Goal: Use online tool/utility: Utilize a website feature to perform a specific function

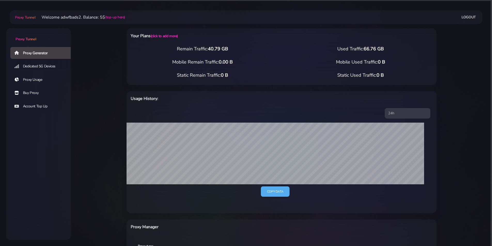
select select "UK"
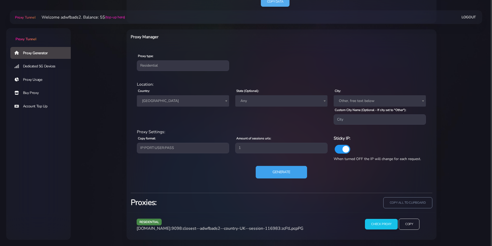
click at [280, 172] on button "Generate" at bounding box center [281, 172] width 51 height 13
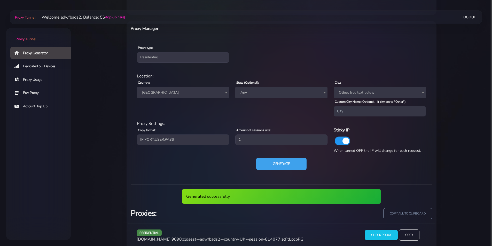
scroll to position [209, 0]
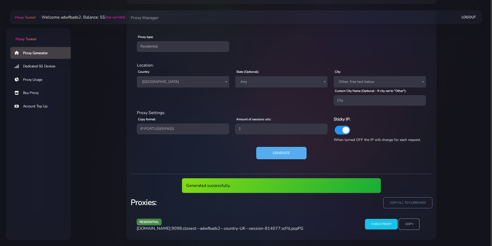
click at [402, 221] on input "Copy" at bounding box center [408, 224] width 21 height 11
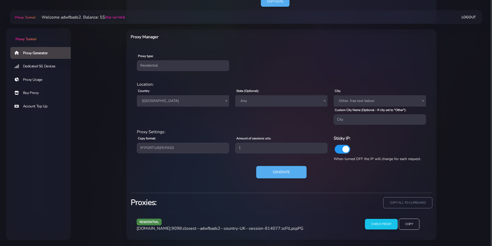
click at [160, 96] on span "[GEOGRAPHIC_DATA]" at bounding box center [183, 100] width 92 height 11
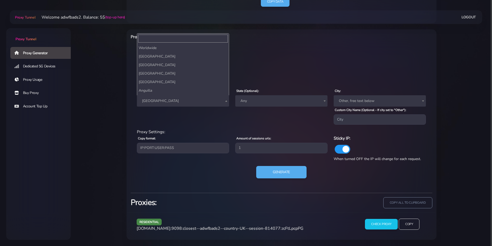
scroll to position [1982, 0]
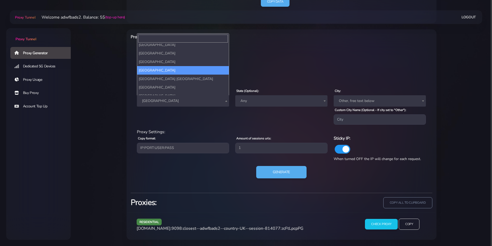
type input "і"
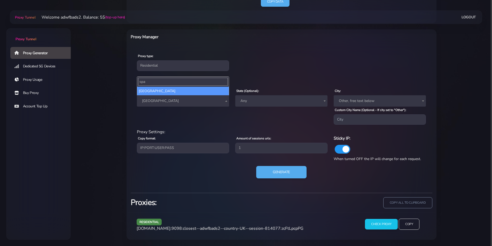
type input "spa"
select select "ES"
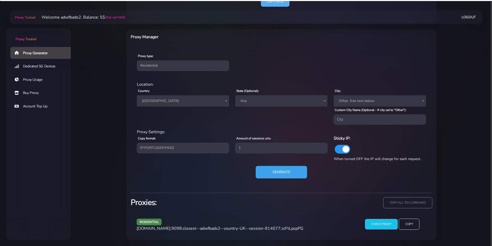
click at [279, 168] on button "Generate" at bounding box center [281, 172] width 51 height 13
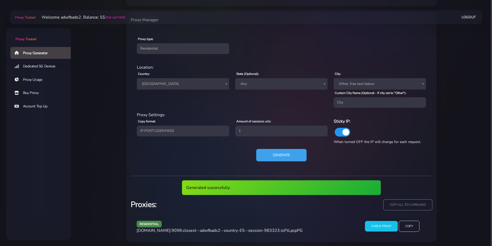
scroll to position [209, 0]
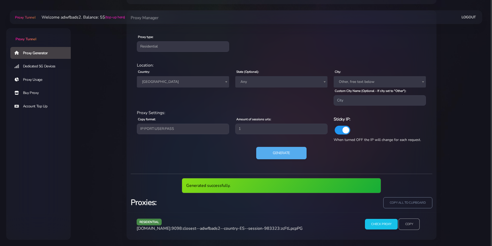
click at [415, 224] on input "Copy" at bounding box center [408, 224] width 21 height 11
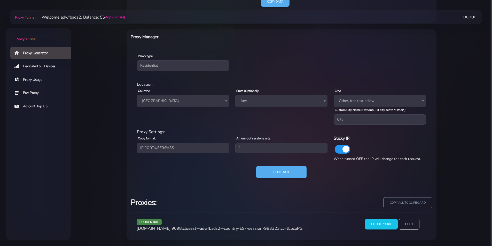
scroll to position [190, 0]
click at [170, 67] on select "Residential Static Mobile" at bounding box center [183, 65] width 92 height 10
click at [121, 81] on div "Your Plans (click to add more) Remain Traffic: 40.79 GB Used Traffic: 66.76 GB …" at bounding box center [281, 34] width 328 height 412
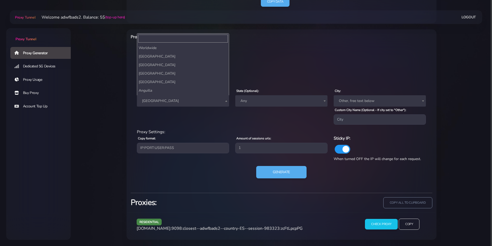
click at [156, 98] on span "[GEOGRAPHIC_DATA]" at bounding box center [183, 100] width 86 height 7
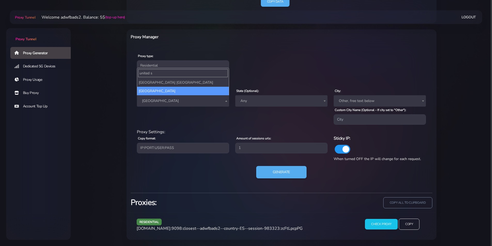
type input "united s"
select select "US"
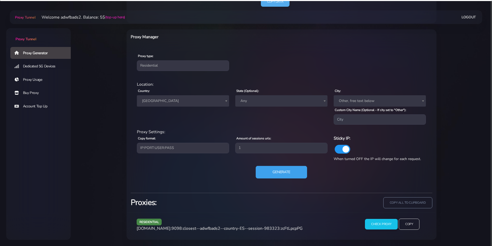
click at [283, 173] on button "Generate" at bounding box center [281, 172] width 51 height 13
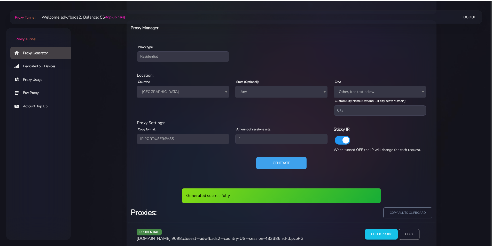
scroll to position [209, 0]
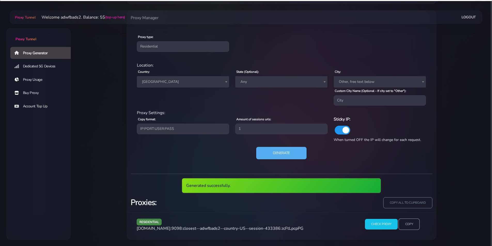
click at [411, 220] on input "Copy" at bounding box center [408, 224] width 21 height 11
